Goal: Information Seeking & Learning: Learn about a topic

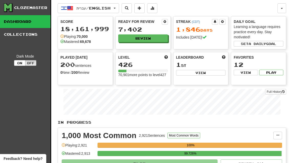
click at [162, 38] on button "Review" at bounding box center [143, 38] width 50 height 8
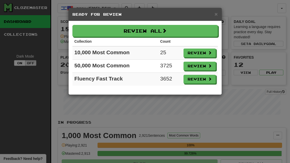
click at [202, 53] on button "Review" at bounding box center [200, 52] width 32 height 9
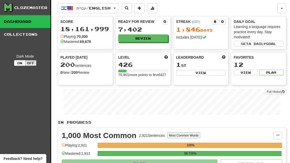
select select "**"
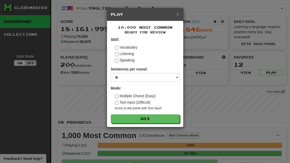
click at [164, 120] on button "Go" at bounding box center [145, 118] width 69 height 9
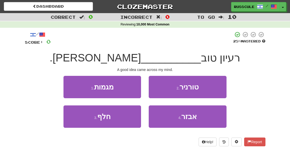
click at [85, 121] on button "3 . חלף" at bounding box center [103, 116] width 78 height 22
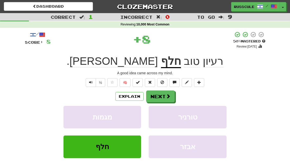
click at [164, 95] on button "Next" at bounding box center [160, 96] width 29 height 12
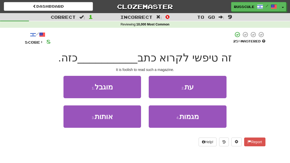
click at [203, 87] on button "2 . עת" at bounding box center [188, 87] width 78 height 22
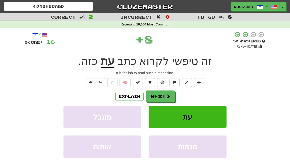
click at [162, 96] on button "Next" at bounding box center [160, 96] width 29 height 12
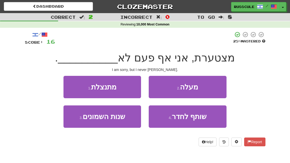
click at [76, 88] on button "1 . מתנצלת" at bounding box center [103, 87] width 78 height 22
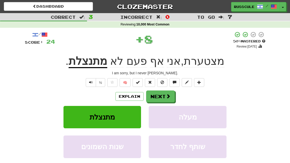
click at [162, 96] on button "Next" at bounding box center [160, 96] width 29 height 12
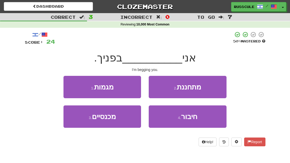
click at [204, 89] on button "2 . מתחננת" at bounding box center [188, 87] width 78 height 22
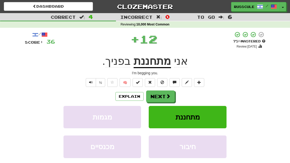
click at [167, 97] on span at bounding box center [168, 96] width 5 height 5
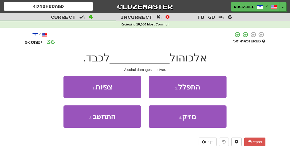
click at [179, 121] on button "4 . מזיק" at bounding box center [188, 116] width 78 height 22
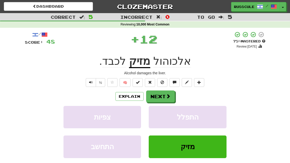
click at [171, 97] on button "Next" at bounding box center [160, 96] width 29 height 12
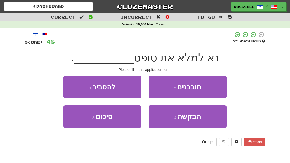
click at [183, 120] on button "4 . הבקשה" at bounding box center [188, 116] width 78 height 22
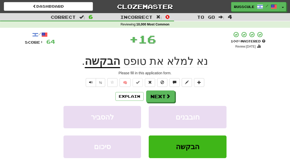
click at [170, 97] on span at bounding box center [168, 96] width 5 height 5
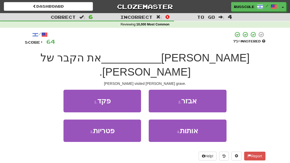
click at [76, 89] on button "1 . פקד" at bounding box center [103, 100] width 78 height 22
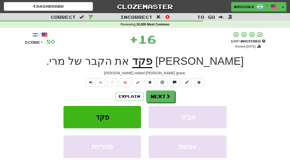
click at [168, 96] on span at bounding box center [168, 96] width 5 height 5
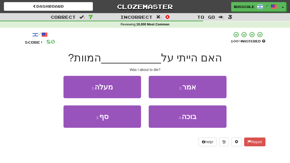
click at [76, 86] on button "1 . מעלה" at bounding box center [103, 87] width 78 height 22
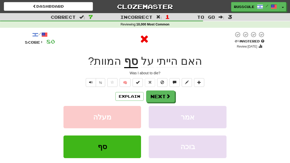
click at [163, 97] on button "Next" at bounding box center [160, 96] width 29 height 12
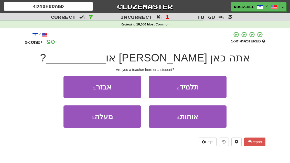
click at [204, 89] on button "2 . תלמיד" at bounding box center [188, 87] width 78 height 22
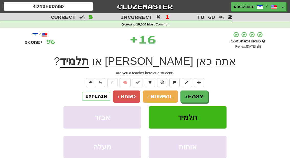
click at [188, 97] on small "3." at bounding box center [186, 96] width 3 height 4
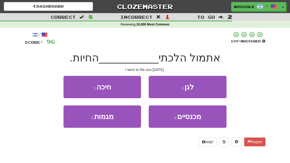
click at [204, 88] on button "2 . לגן" at bounding box center [188, 87] width 78 height 22
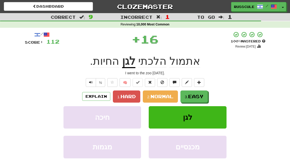
click at [191, 97] on span "Easy" at bounding box center [195, 96] width 15 height 6
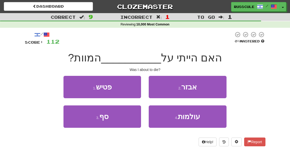
click at [83, 122] on button "3 . סף" at bounding box center [103, 116] width 78 height 22
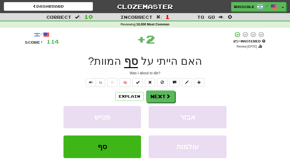
click at [166, 98] on span at bounding box center [168, 96] width 5 height 5
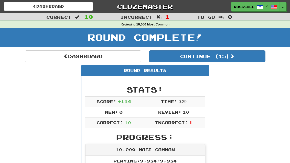
click at [249, 59] on button "Continue ( 15 )" at bounding box center [207, 56] width 117 height 12
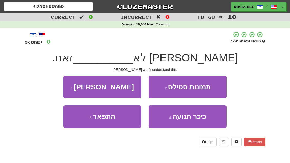
click at [75, 89] on button "1 . יבין" at bounding box center [103, 87] width 78 height 22
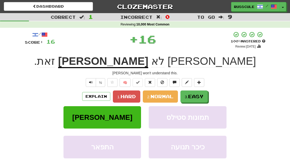
click at [195, 96] on span "Easy" at bounding box center [195, 96] width 15 height 6
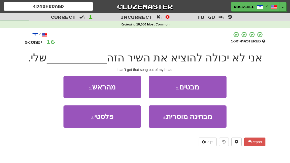
click at [76, 87] on button "1 . מהראש" at bounding box center [103, 87] width 78 height 22
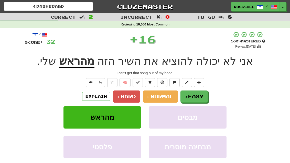
click at [195, 98] on span "Easy" at bounding box center [195, 96] width 15 height 6
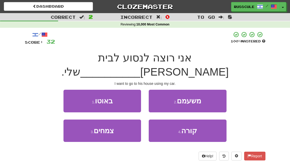
click at [75, 89] on button "1 . באוטו" at bounding box center [103, 100] width 78 height 22
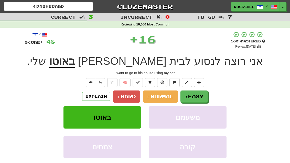
click at [195, 100] on button "3. Easy" at bounding box center [194, 96] width 27 height 12
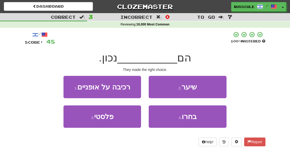
click at [190, 118] on span "בחרו" at bounding box center [189, 116] width 15 height 8
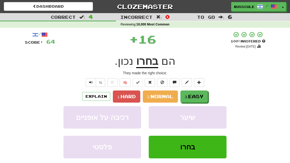
click at [196, 101] on button "3. Easy" at bounding box center [194, 96] width 27 height 12
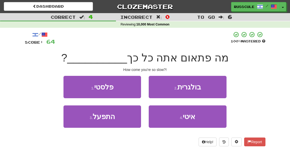
click at [192, 119] on span "איטי" at bounding box center [189, 116] width 13 height 8
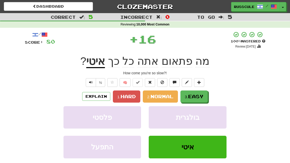
click at [197, 98] on button "3. Easy" at bounding box center [194, 96] width 27 height 12
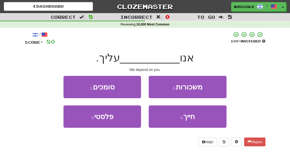
click at [74, 85] on button "1 . סומכים" at bounding box center [103, 87] width 78 height 22
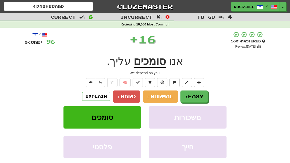
click at [196, 98] on span "Easy" at bounding box center [195, 96] width 15 height 6
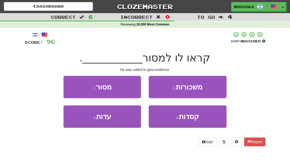
click at [86, 117] on button "3 . עדות" at bounding box center [103, 116] width 78 height 22
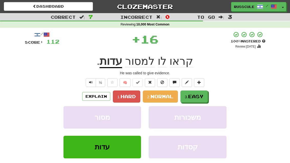
click at [195, 97] on span "Easy" at bounding box center [195, 96] width 15 height 6
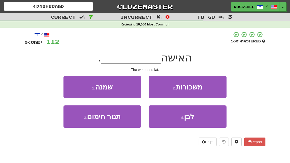
click at [75, 86] on button "1 . שמנה" at bounding box center [103, 87] width 78 height 22
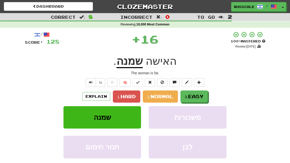
click at [195, 99] on button "3. Easy" at bounding box center [194, 96] width 27 height 12
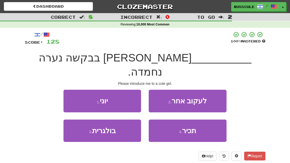
click at [192, 121] on button "4 . תכיר" at bounding box center [188, 130] width 78 height 22
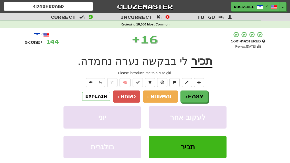
click at [199, 98] on span "Easy" at bounding box center [195, 96] width 15 height 6
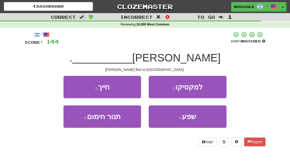
click at [212, 87] on button "2 . למקסיקו" at bounding box center [188, 87] width 78 height 22
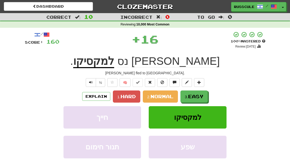
click at [196, 98] on span "Easy" at bounding box center [195, 96] width 15 height 6
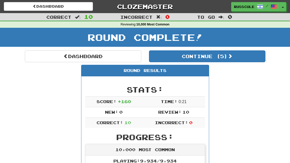
click at [253, 61] on button "Continue ( 5 )" at bounding box center [207, 56] width 117 height 12
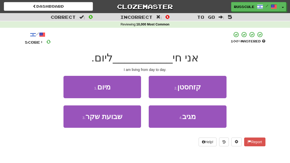
click at [76, 89] on button "1 . מיום" at bounding box center [103, 87] width 78 height 22
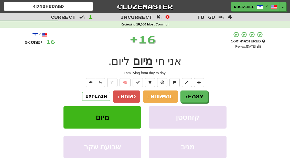
click at [197, 97] on span "Easy" at bounding box center [195, 96] width 15 height 6
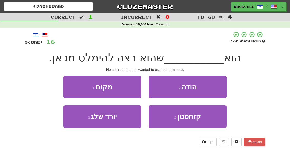
click at [210, 88] on button "2 . הודה" at bounding box center [188, 87] width 78 height 22
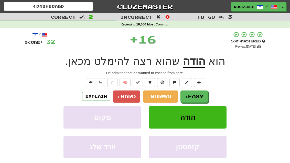
click at [197, 97] on span "Easy" at bounding box center [195, 96] width 15 height 6
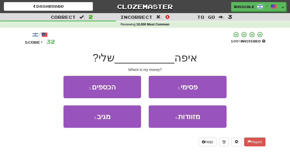
click at [75, 87] on button "1 . הכספים" at bounding box center [103, 87] width 78 height 22
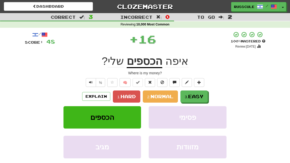
click at [196, 98] on button "3. Easy" at bounding box center [194, 96] width 27 height 12
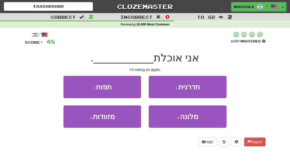
click at [74, 87] on button "1 . תפוח" at bounding box center [103, 87] width 78 height 22
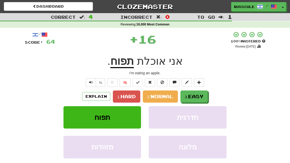
click at [195, 99] on button "3. Easy" at bounding box center [194, 96] width 27 height 12
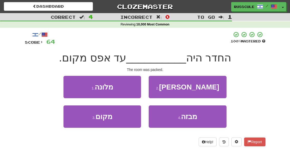
click at [209, 89] on button "2 . עמוס" at bounding box center [188, 87] width 78 height 22
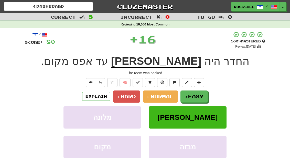
click at [195, 99] on button "3. Easy" at bounding box center [194, 96] width 27 height 12
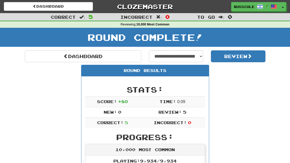
click at [38, 57] on link "Dashboard" at bounding box center [83, 56] width 117 height 12
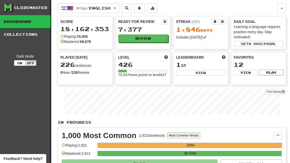
click at [159, 40] on button "Review" at bounding box center [143, 38] width 50 height 8
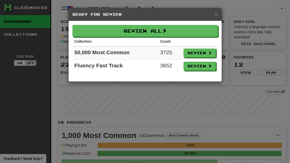
click at [207, 68] on button "Review" at bounding box center [200, 66] width 32 height 9
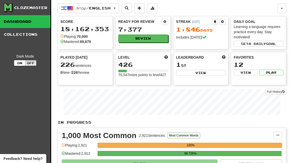
select select "**"
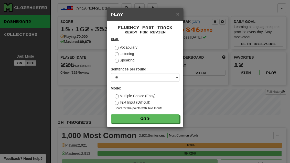
click at [160, 121] on button "Go" at bounding box center [145, 118] width 69 height 9
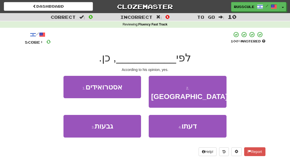
click at [194, 122] on span "דעתו" at bounding box center [189, 126] width 15 height 8
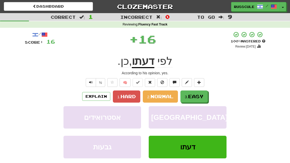
click at [202, 95] on span "Easy" at bounding box center [195, 96] width 15 height 6
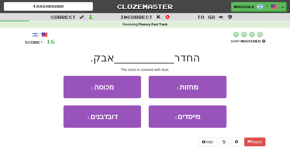
click at [74, 86] on button "1 . מכוסה" at bounding box center [103, 87] width 78 height 22
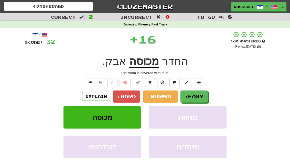
click at [197, 99] on button "3. Easy" at bounding box center [194, 96] width 27 height 12
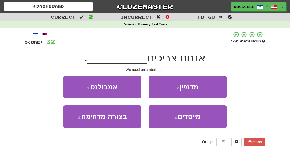
click at [73, 85] on button "1 . אמבולנס" at bounding box center [103, 87] width 78 height 22
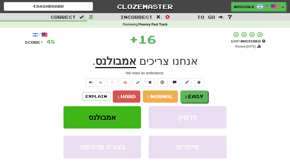
click at [200, 96] on span "Easy" at bounding box center [195, 96] width 15 height 6
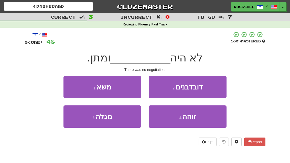
click at [74, 86] on button "1 . משא" at bounding box center [103, 87] width 78 height 22
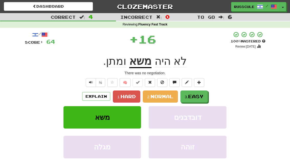
click at [200, 95] on span "Easy" at bounding box center [195, 96] width 15 height 6
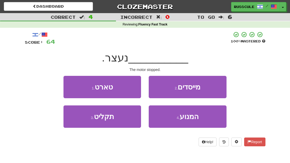
click at [187, 122] on button "4 . המנוע" at bounding box center [188, 116] width 78 height 22
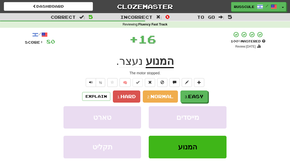
click at [199, 97] on span "Easy" at bounding box center [195, 96] width 15 height 6
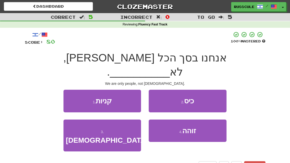
click at [86, 122] on button "3 . אלים" at bounding box center [103, 135] width 78 height 32
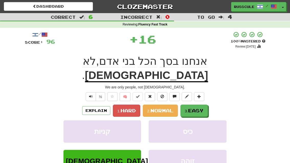
click at [199, 107] on span "Easy" at bounding box center [195, 110] width 15 height 6
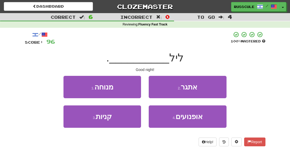
click at [71, 85] on button "1 . מנוחה" at bounding box center [103, 87] width 78 height 22
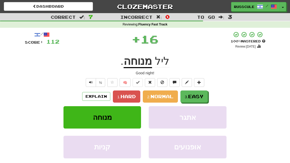
click at [200, 97] on span "Easy" at bounding box center [195, 96] width 15 height 6
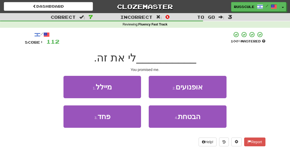
click at [191, 116] on span "הבטחת" at bounding box center [189, 116] width 23 height 8
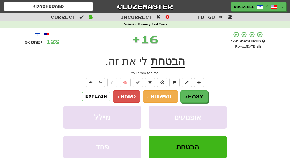
click at [201, 95] on span "Easy" at bounding box center [195, 96] width 15 height 6
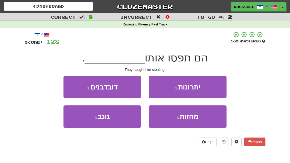
click at [86, 121] on button "3 . גונב" at bounding box center [103, 116] width 78 height 22
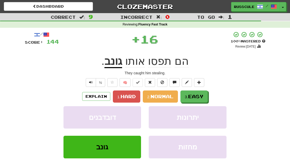
click at [201, 94] on span "Easy" at bounding box center [195, 96] width 15 height 6
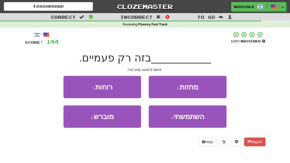
click at [191, 119] on span "השתמשתי" at bounding box center [189, 116] width 31 height 8
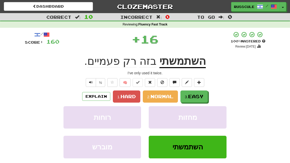
click at [201, 98] on button "3. Easy" at bounding box center [194, 96] width 27 height 12
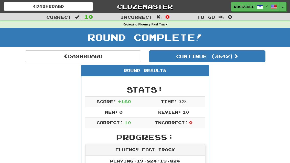
click at [246, 59] on button "Continue ( 3642 )" at bounding box center [207, 56] width 117 height 12
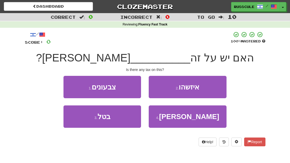
click at [209, 89] on button "2 . איזשהו" at bounding box center [188, 87] width 78 height 22
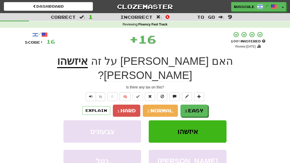
click at [200, 107] on span "Easy" at bounding box center [195, 110] width 15 height 6
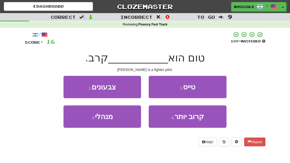
click at [211, 87] on button "2 . טייס" at bounding box center [188, 87] width 78 height 22
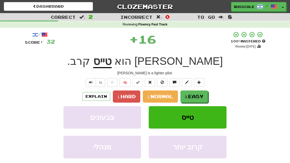
click at [198, 98] on span "Easy" at bounding box center [195, 96] width 15 height 6
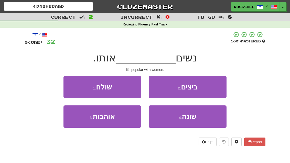
click at [87, 122] on button "3 . אוהבות" at bounding box center [103, 116] width 78 height 22
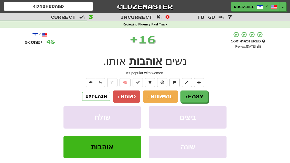
click at [200, 96] on span "Easy" at bounding box center [195, 96] width 15 height 6
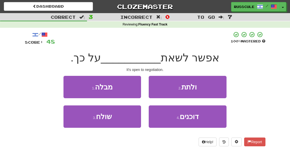
click at [211, 88] on button "2 . ולתת" at bounding box center [188, 87] width 78 height 22
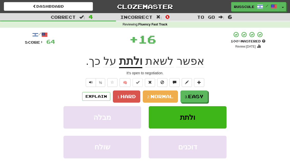
click at [200, 97] on span "Easy" at bounding box center [195, 96] width 15 height 6
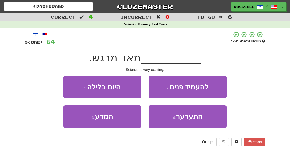
click at [86, 122] on button "3 . המדע" at bounding box center [103, 116] width 78 height 22
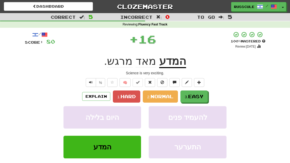
click at [199, 98] on span "Easy" at bounding box center [195, 96] width 15 height 6
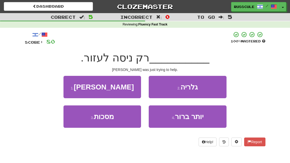
click at [72, 86] on button "1 . תומס" at bounding box center [103, 87] width 78 height 22
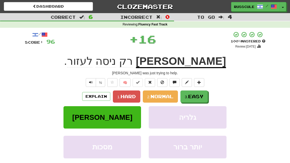
click at [200, 96] on span "Easy" at bounding box center [195, 96] width 15 height 6
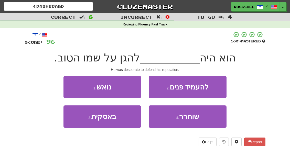
click at [74, 86] on button "1 . נואש" at bounding box center [103, 87] width 78 height 22
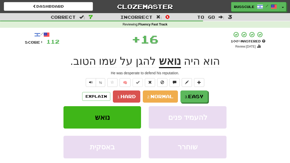
click at [198, 97] on span "Easy" at bounding box center [195, 96] width 15 height 6
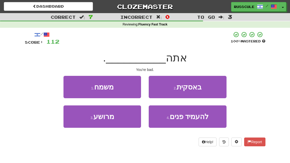
click at [87, 121] on button "3 . מרושע" at bounding box center [103, 116] width 78 height 22
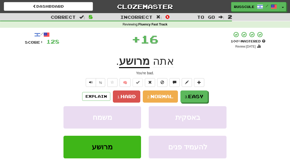
click at [200, 96] on span "Easy" at bounding box center [195, 96] width 15 height 6
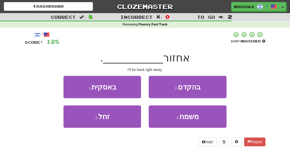
click at [208, 89] on button "2 . בהקדם" at bounding box center [188, 87] width 78 height 22
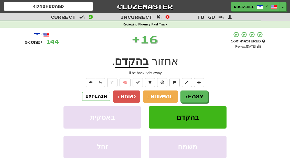
click at [208, 89] on div "/ Score: 144 + 16 100 % Mastered Review: 2025-11-26 אחזור בהקדם . I'll be back …" at bounding box center [145, 111] width 241 height 161
click at [198, 96] on span "Easy" at bounding box center [195, 96] width 15 height 6
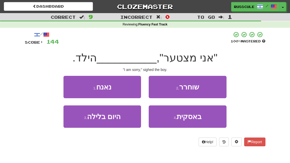
click at [71, 87] on button "1 . נאנח" at bounding box center [103, 87] width 78 height 22
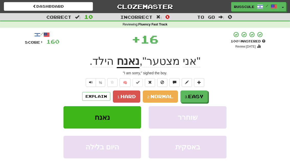
click at [195, 98] on span "Easy" at bounding box center [195, 96] width 15 height 6
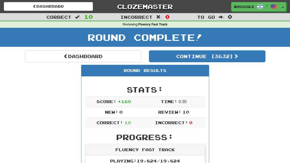
click at [247, 57] on button "Continue ( 3632 )" at bounding box center [207, 56] width 117 height 12
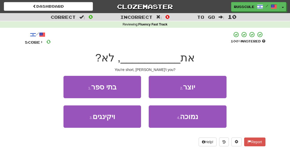
click at [191, 118] on span "נמוכה" at bounding box center [189, 116] width 18 height 8
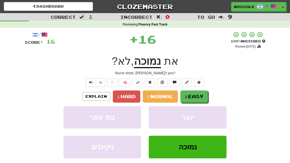
click at [205, 93] on button "3. Easy" at bounding box center [194, 96] width 27 height 12
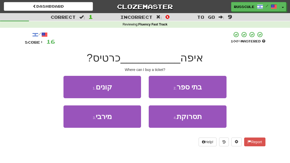
click at [71, 85] on button "1 . קונים" at bounding box center [103, 87] width 78 height 22
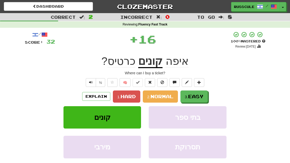
click at [198, 95] on span "Easy" at bounding box center [195, 96] width 15 height 6
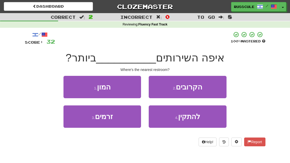
click at [210, 87] on button "2 . הקרובים" at bounding box center [188, 87] width 78 height 22
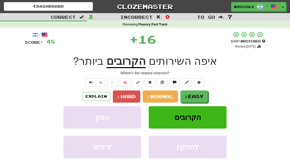
click at [198, 96] on span "Easy" at bounding box center [195, 96] width 15 height 6
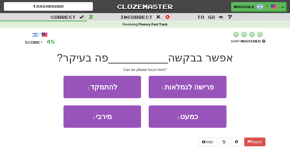
click at [74, 90] on button "1 . להתמקד" at bounding box center [103, 87] width 78 height 22
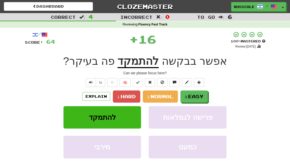
click at [198, 94] on span "Easy" at bounding box center [195, 96] width 15 height 6
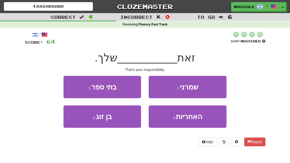
click at [192, 121] on button "4 . האחריות" at bounding box center [188, 116] width 78 height 22
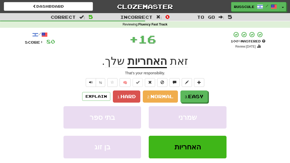
click at [201, 96] on span "Easy" at bounding box center [195, 96] width 15 height 6
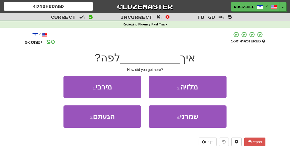
click at [86, 119] on button "3 . הגעתם" at bounding box center [103, 116] width 78 height 22
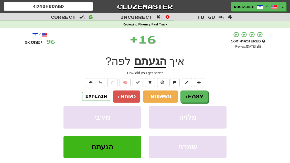
click at [196, 98] on span "Easy" at bounding box center [195, 96] width 15 height 6
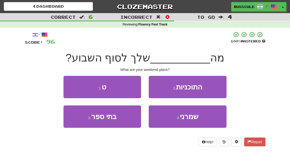
click at [205, 89] on button "2 . התוכניות" at bounding box center [188, 87] width 78 height 22
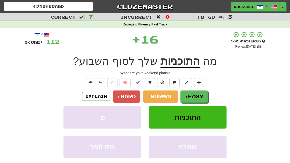
click at [205, 89] on div "/ Score: 112 + 16 100 % Mastered Review: 2025-11-26 מה התוכניות שלך לסוף השבוע …" at bounding box center [145, 111] width 241 height 161
click at [196, 96] on span "Easy" at bounding box center [195, 96] width 15 height 6
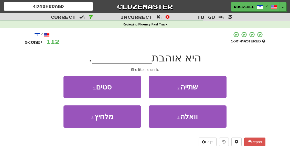
click at [208, 87] on button "2 . שתייה" at bounding box center [188, 87] width 78 height 22
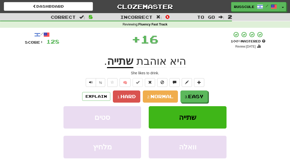
click at [194, 97] on span "Easy" at bounding box center [195, 96] width 15 height 6
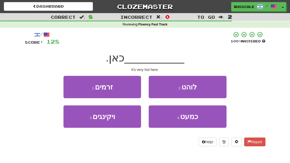
click at [203, 90] on button "2 . לוהט" at bounding box center [188, 87] width 78 height 22
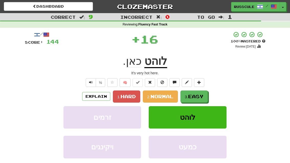
click at [203, 90] on button "3. Easy" at bounding box center [194, 96] width 27 height 12
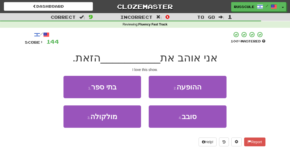
click at [209, 89] on button "2 . ההופעה" at bounding box center [188, 87] width 78 height 22
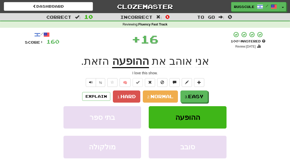
click at [195, 96] on span "Easy" at bounding box center [195, 96] width 15 height 6
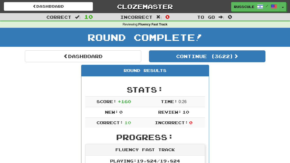
click at [247, 60] on button "Continue ( 3622 )" at bounding box center [207, 56] width 117 height 12
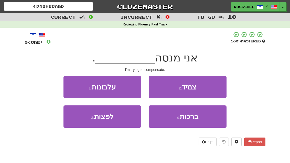
click at [71, 86] on button "1 . עלבונות" at bounding box center [103, 87] width 78 height 22
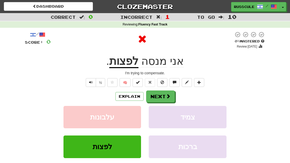
click at [166, 97] on span at bounding box center [168, 96] width 5 height 5
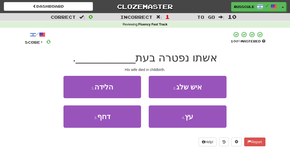
click at [72, 87] on button "1 . הלידה" at bounding box center [103, 87] width 78 height 22
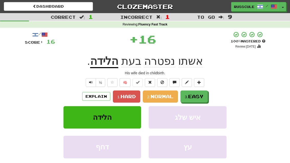
click at [195, 98] on span "Easy" at bounding box center [195, 96] width 15 height 6
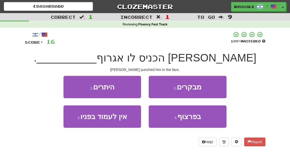
click at [189, 120] on button "4 . בפרצוף" at bounding box center [188, 116] width 78 height 22
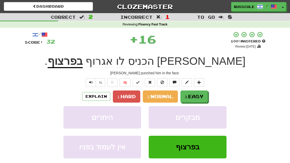
click at [200, 99] on button "3. Easy" at bounding box center [194, 96] width 27 height 12
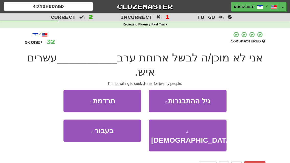
click at [86, 132] on button "3 . בעבור" at bounding box center [103, 130] width 78 height 22
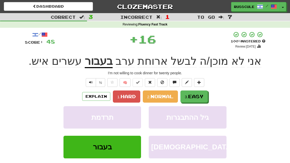
click at [192, 100] on button "3. Easy" at bounding box center [194, 96] width 27 height 12
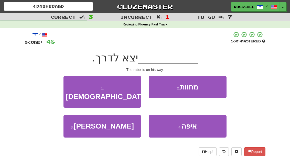
click at [71, 86] on button "1 . הרב" at bounding box center [103, 92] width 78 height 32
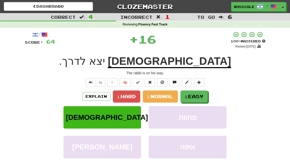
click at [197, 96] on span "Easy" at bounding box center [195, 96] width 15 height 6
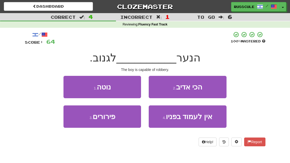
click at [71, 88] on button "1 . נוטה" at bounding box center [103, 87] width 78 height 22
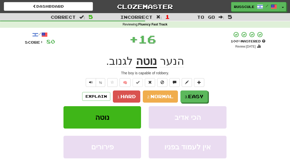
click at [200, 96] on span "Easy" at bounding box center [195, 96] width 15 height 6
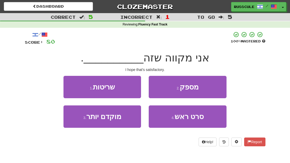
click at [209, 88] on button "2 . מספק" at bounding box center [188, 87] width 78 height 22
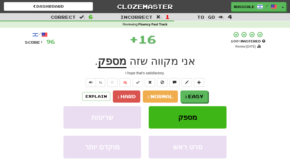
click at [197, 97] on span "Easy" at bounding box center [195, 96] width 15 height 6
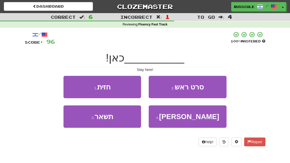
click at [86, 122] on button "3 . תשאר" at bounding box center [103, 116] width 78 height 22
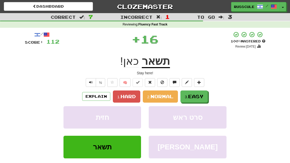
click at [198, 95] on span "Easy" at bounding box center [195, 96] width 15 height 6
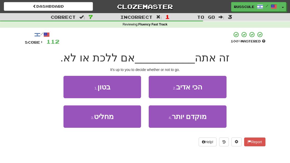
click at [85, 123] on button "3 . מחליט" at bounding box center [103, 116] width 78 height 22
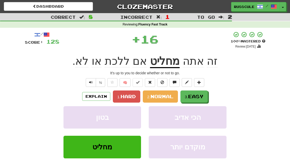
click at [197, 96] on span "Easy" at bounding box center [195, 96] width 15 height 6
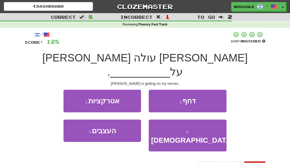
click at [84, 120] on button "3 . העצבים" at bounding box center [103, 130] width 78 height 22
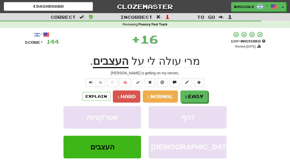
click at [195, 96] on span "Easy" at bounding box center [195, 96] width 15 height 6
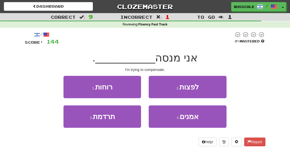
click at [205, 89] on button "2 . לפצות" at bounding box center [188, 87] width 78 height 22
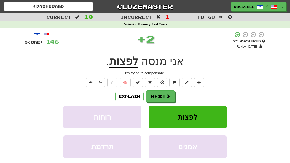
click at [163, 98] on button "Next" at bounding box center [160, 96] width 29 height 12
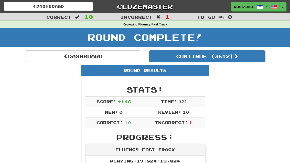
click at [49, 58] on link "Dashboard" at bounding box center [83, 56] width 117 height 12
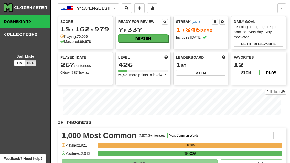
click at [208, 74] on button "View" at bounding box center [201, 73] width 50 height 6
select select "**********"
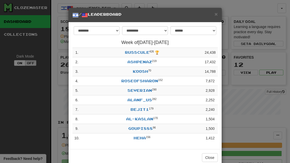
click at [208, 142] on td "1,412" at bounding box center [210, 137] width 15 height 9
click at [211, 156] on button "Close" at bounding box center [210, 157] width 16 height 9
